Goal: Task Accomplishment & Management: Complete application form

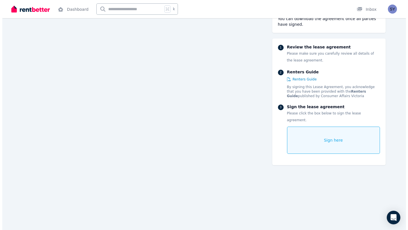
scroll to position [2933, 0]
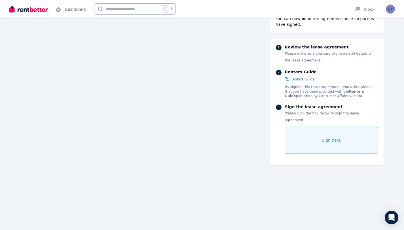
click at [312, 131] on div "Sign here" at bounding box center [331, 140] width 93 height 27
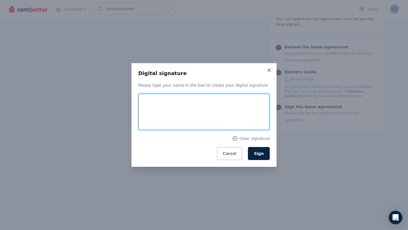
click at [157, 118] on input "text" at bounding box center [204, 112] width 132 height 36
type input "**********"
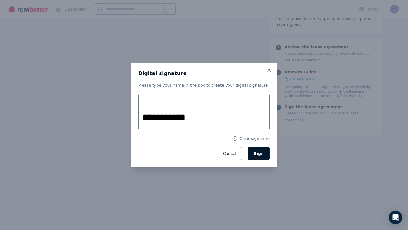
click at [265, 153] on button "Sign" at bounding box center [259, 153] width 22 height 13
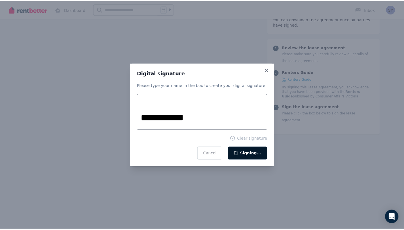
scroll to position [24, 0]
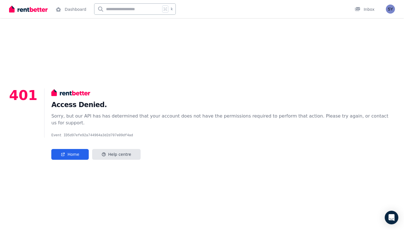
click at [37, 10] on img at bounding box center [28, 9] width 39 height 9
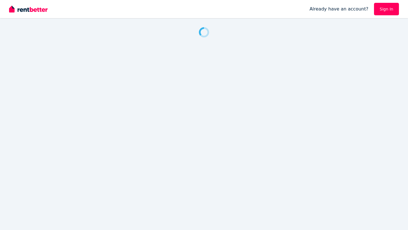
click at [383, 13] on link "Sign In" at bounding box center [386, 9] width 25 height 12
